Goal: Task Accomplishment & Management: Manage account settings

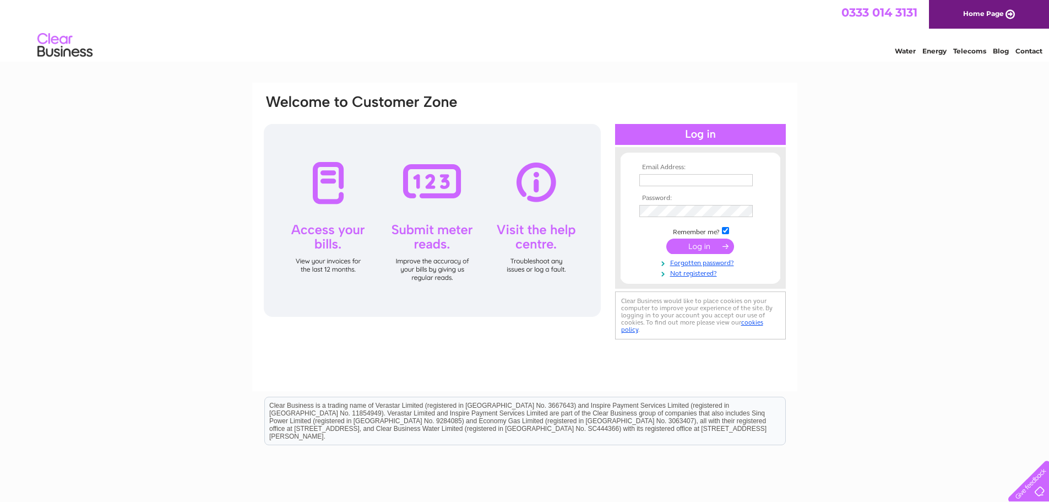
click at [522, 183] on input "text" at bounding box center [696, 180] width 113 height 12
type input "mbcafesltd@gmail.com"
click at [522, 240] on input "submit" at bounding box center [701, 247] width 68 height 15
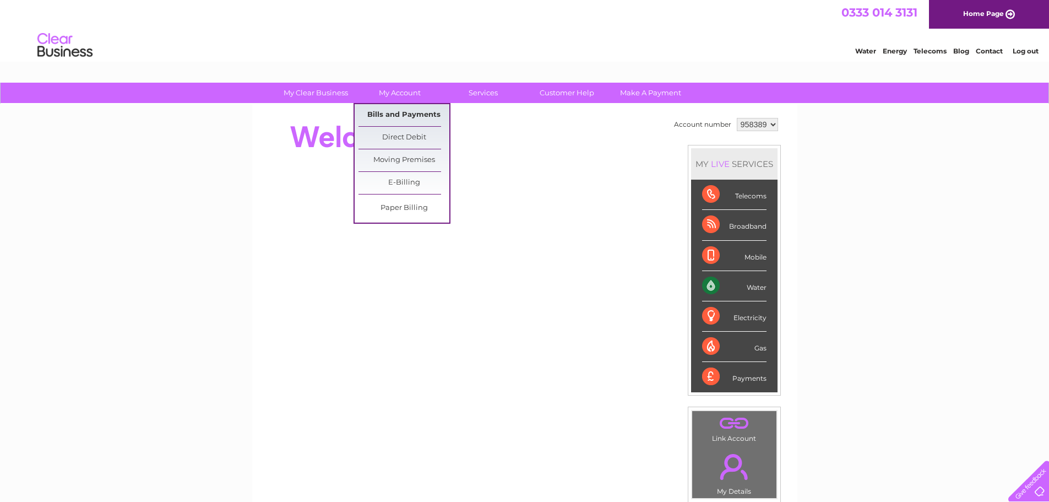
click at [406, 112] on link "Bills and Payments" at bounding box center [404, 115] width 91 height 22
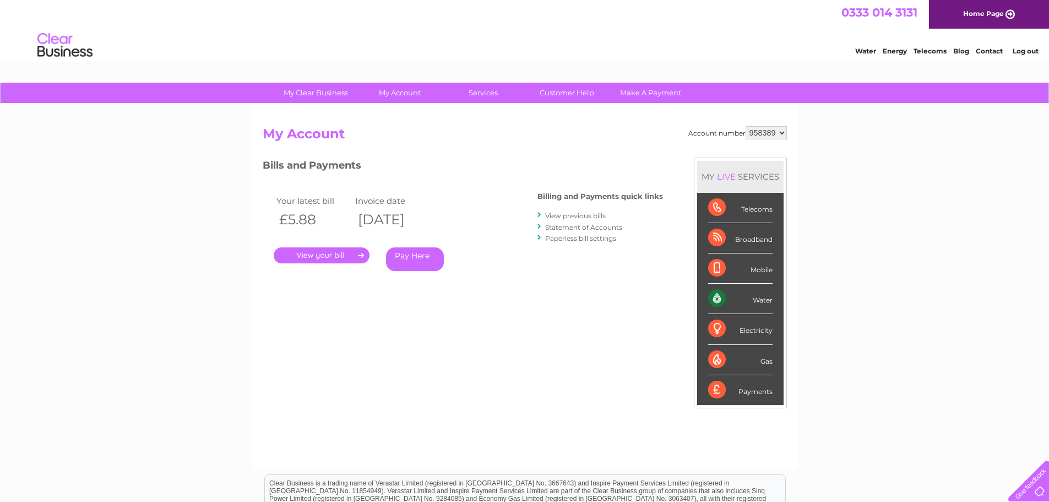
click at [317, 258] on link "." at bounding box center [322, 255] width 96 height 16
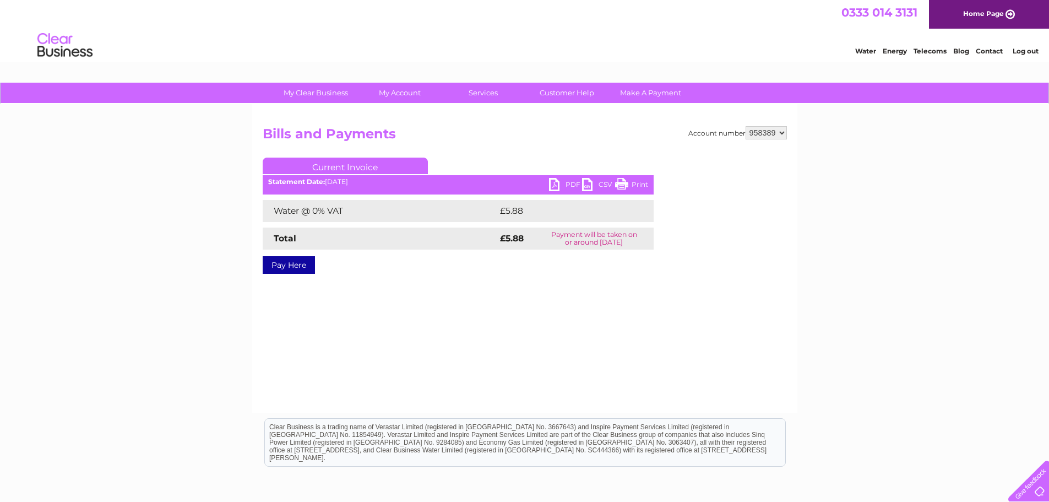
click at [564, 185] on link "PDF" at bounding box center [565, 186] width 33 height 16
